Goal: Transaction & Acquisition: Purchase product/service

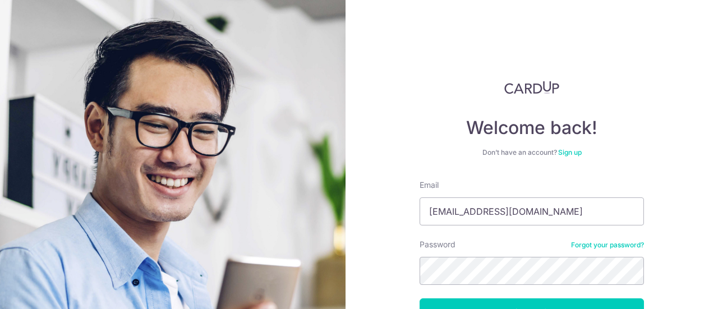
type input "[EMAIL_ADDRESS][DOMAIN_NAME]"
click at [473, 304] on button "Log in" at bounding box center [531, 312] width 224 height 28
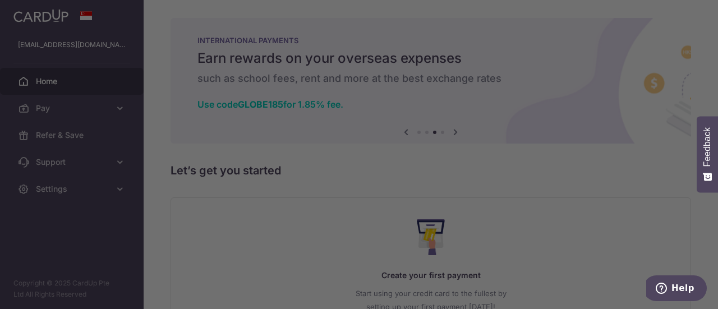
click at [517, 108] on div at bounding box center [362, 156] width 725 height 312
click at [556, 146] on div at bounding box center [362, 156] width 725 height 312
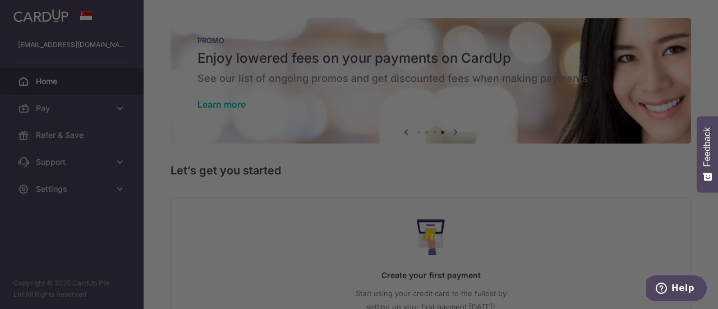
click at [551, 55] on div at bounding box center [362, 156] width 725 height 312
click at [552, 169] on div at bounding box center [362, 156] width 725 height 312
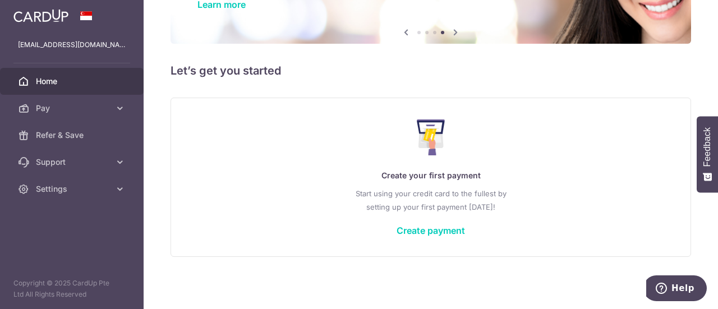
scroll to position [100, 0]
click at [440, 229] on link "Create payment" at bounding box center [430, 230] width 68 height 11
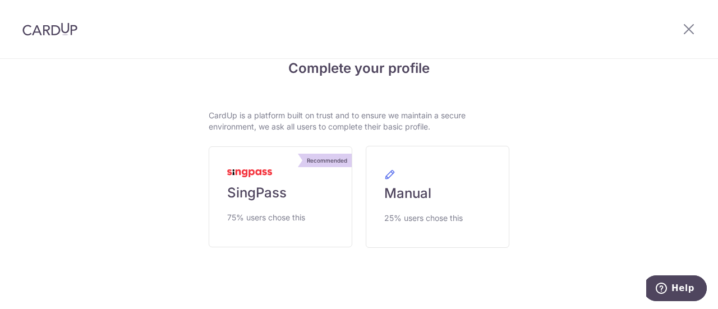
scroll to position [46, 0]
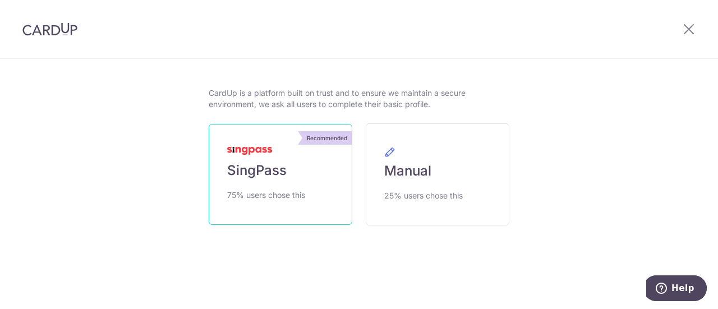
click at [263, 167] on span "SingPass" at bounding box center [256, 170] width 59 height 18
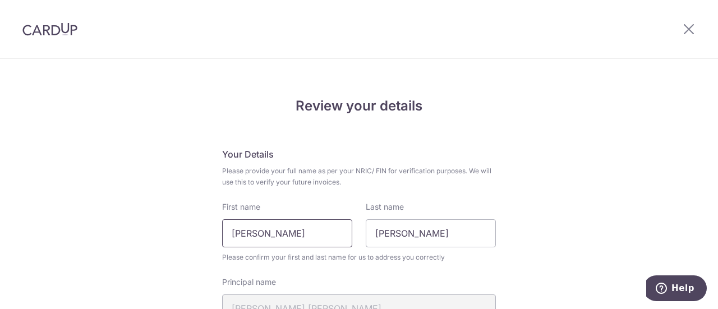
click at [299, 233] on input "Lam Wen Jing" at bounding box center [287, 233] width 130 height 28
type input "Jessie"
type input "Lam"
click at [281, 232] on input "Jessie" at bounding box center [287, 233] width 130 height 28
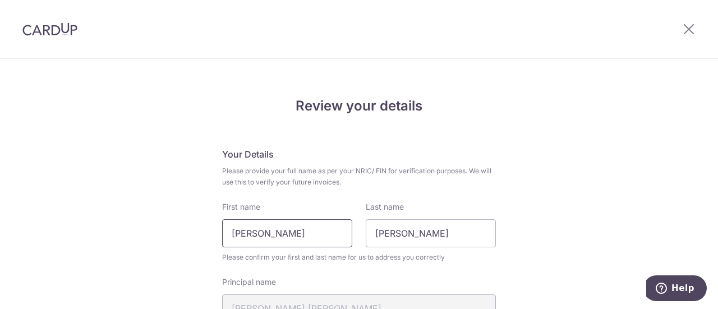
type input "Jessie Wen Jing"
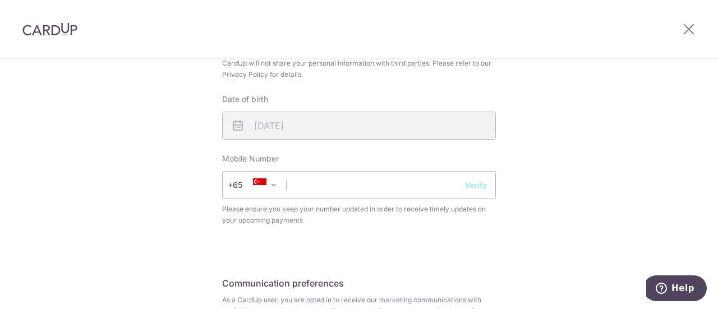
scroll to position [400, 0]
click at [311, 181] on input "text" at bounding box center [359, 184] width 274 height 28
type input "90031222"
click at [464, 188] on div "+376 +971 +93 +1268 +1264 +355 +374 +244 +0 +54 +1684 +43 +61 +297 +358 +994 +3…" at bounding box center [359, 184] width 274 height 28
click at [475, 183] on button "Verify" at bounding box center [476, 184] width 22 height 11
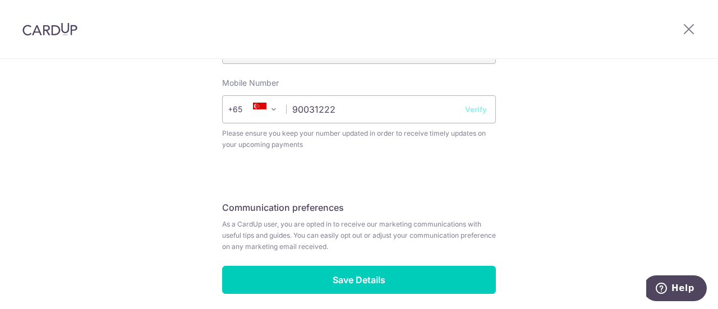
scroll to position [475, 0]
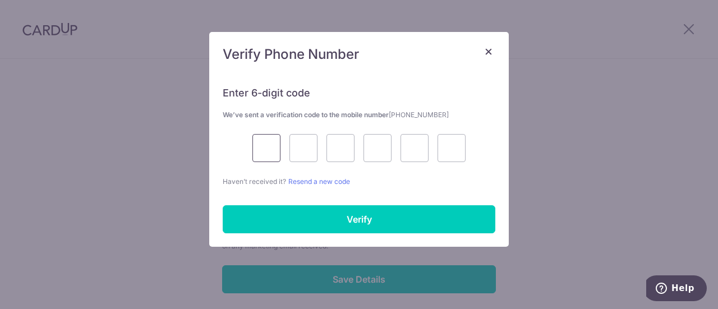
click at [258, 150] on input "text" at bounding box center [266, 148] width 28 height 28
type input "5"
type input "0"
type input "3"
type input "4"
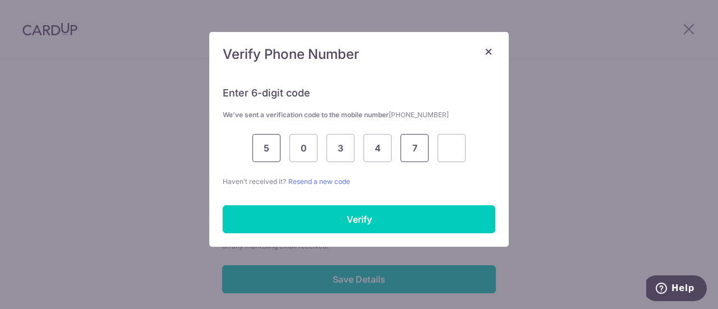
type input "7"
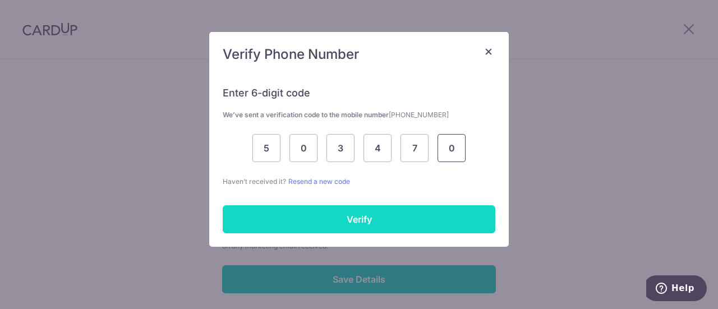
type input "0"
click at [337, 209] on input "Verify" at bounding box center [359, 219] width 272 height 28
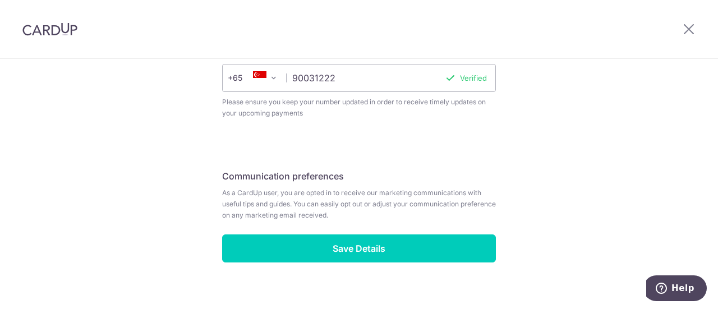
scroll to position [521, 0]
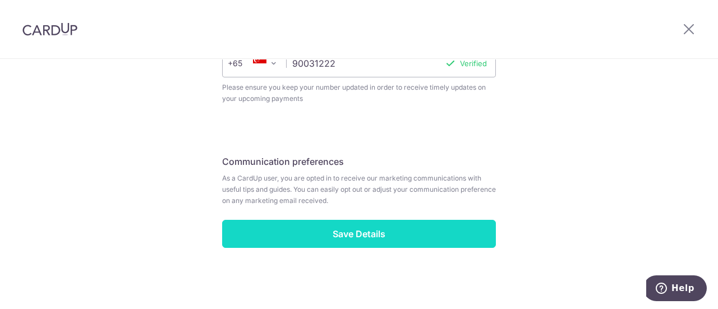
click at [364, 229] on input "Save Details" at bounding box center [359, 234] width 274 height 28
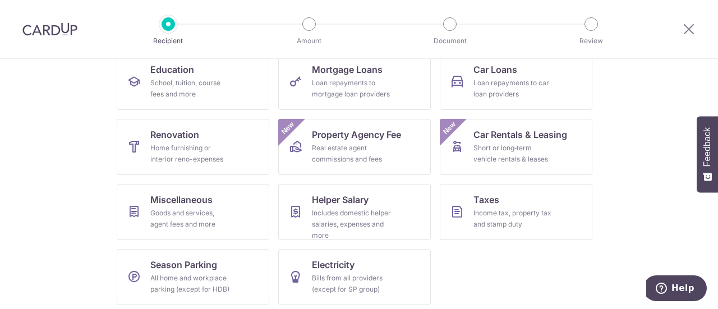
scroll to position [188, 0]
click at [164, 145] on div "Home furnishing or interior reno-expenses" at bounding box center [190, 153] width 81 height 22
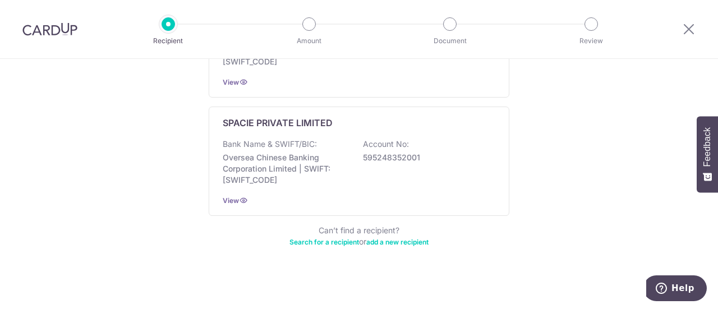
scroll to position [752, 0]
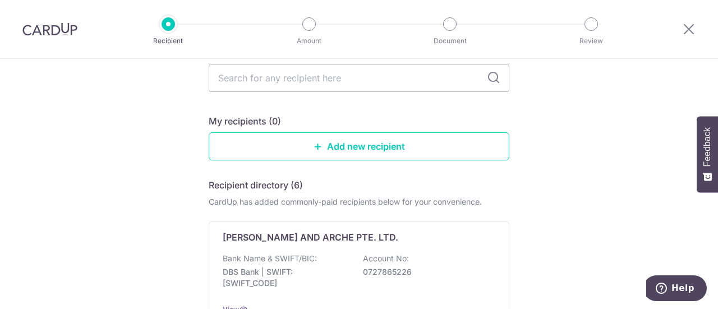
scroll to position [0, 0]
